Goal: Task Accomplishment & Management: Complete application form

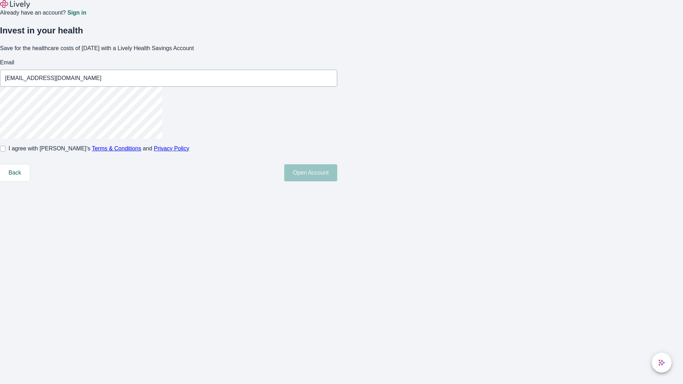
click at [6, 152] on input "I agree with Lively’s Terms & Conditions and Privacy Policy" at bounding box center [3, 149] width 6 height 6
checkbox input "true"
click at [337, 182] on button "Open Account" at bounding box center [310, 172] width 53 height 17
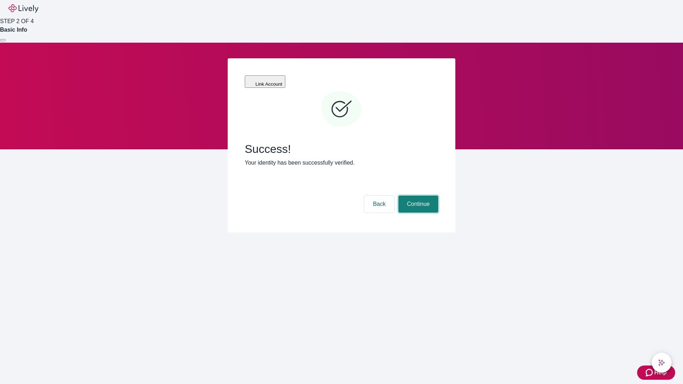
click at [417, 196] on button "Continue" at bounding box center [419, 204] width 40 height 17
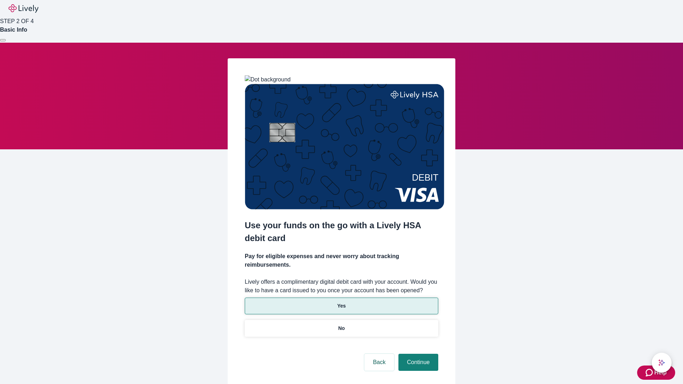
click at [341, 303] on p "Yes" at bounding box center [341, 306] width 9 height 7
click at [417, 354] on button "Continue" at bounding box center [419, 362] width 40 height 17
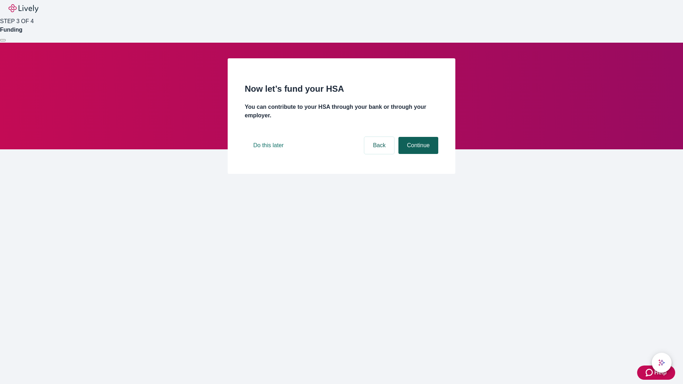
click at [417, 154] on button "Continue" at bounding box center [419, 145] width 40 height 17
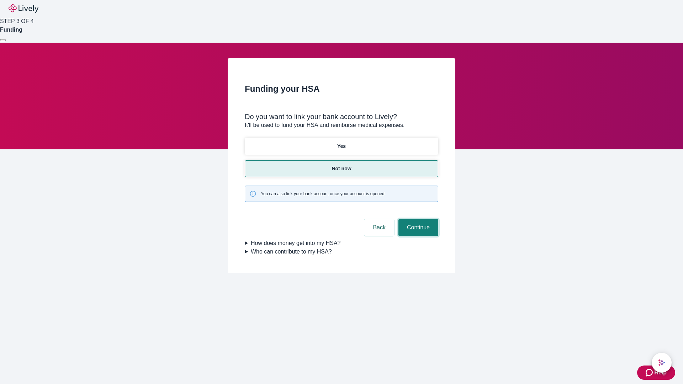
click at [417, 219] on button "Continue" at bounding box center [419, 227] width 40 height 17
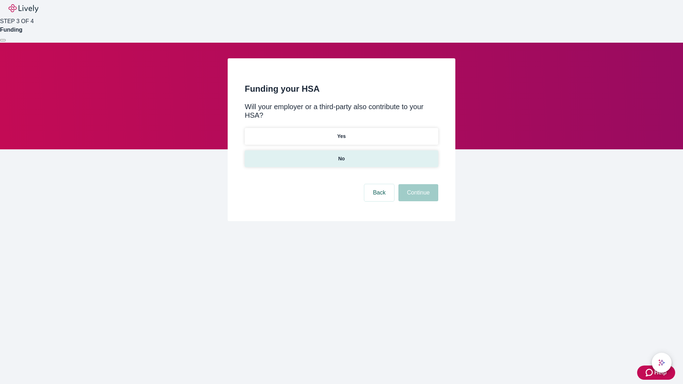
click at [341, 155] on p "No" at bounding box center [341, 158] width 7 height 7
click at [417, 184] on button "Continue" at bounding box center [419, 192] width 40 height 17
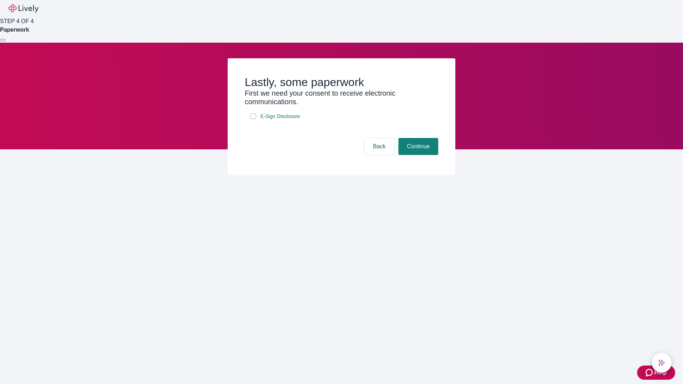
click at [253, 119] on input "E-Sign Disclosure" at bounding box center [254, 117] width 6 height 6
checkbox input "true"
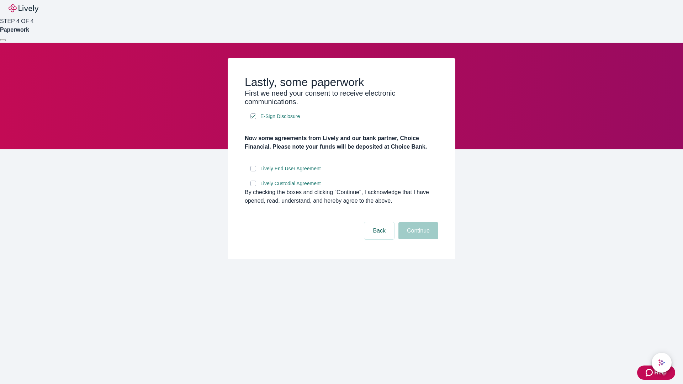
click at [253, 172] on input "Lively End User Agreement" at bounding box center [254, 169] width 6 height 6
checkbox input "true"
click at [253, 186] on input "Lively Custodial Agreement" at bounding box center [254, 184] width 6 height 6
checkbox input "true"
click at [417, 240] on button "Continue" at bounding box center [419, 230] width 40 height 17
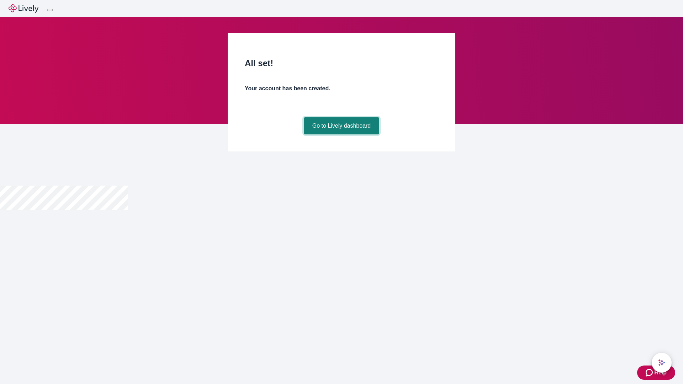
click at [341, 135] on link "Go to Lively dashboard" at bounding box center [342, 125] width 76 height 17
